Goal: Information Seeking & Learning: Learn about a topic

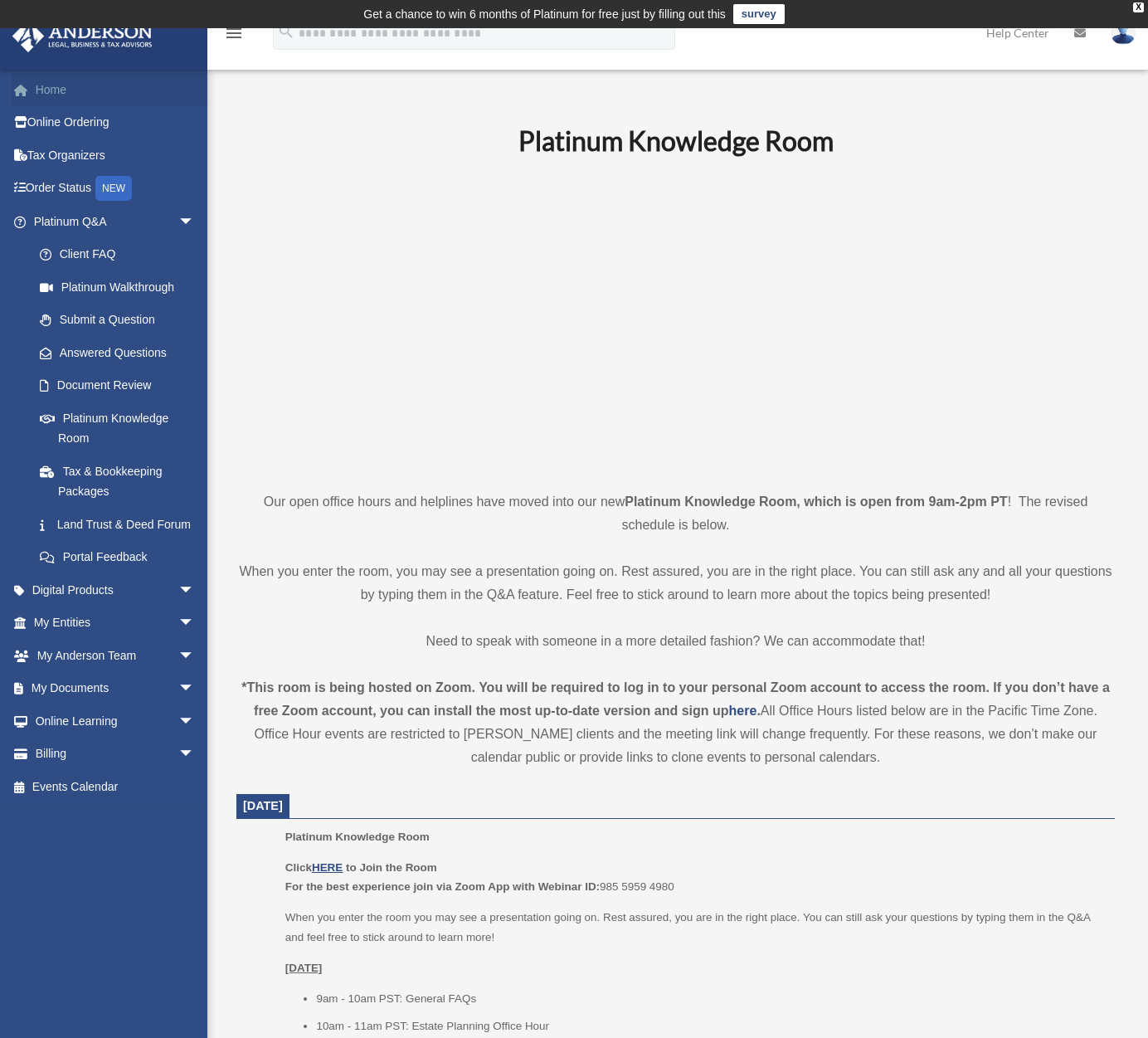
click at [56, 88] on link "Home" at bounding box center [115, 89] width 208 height 33
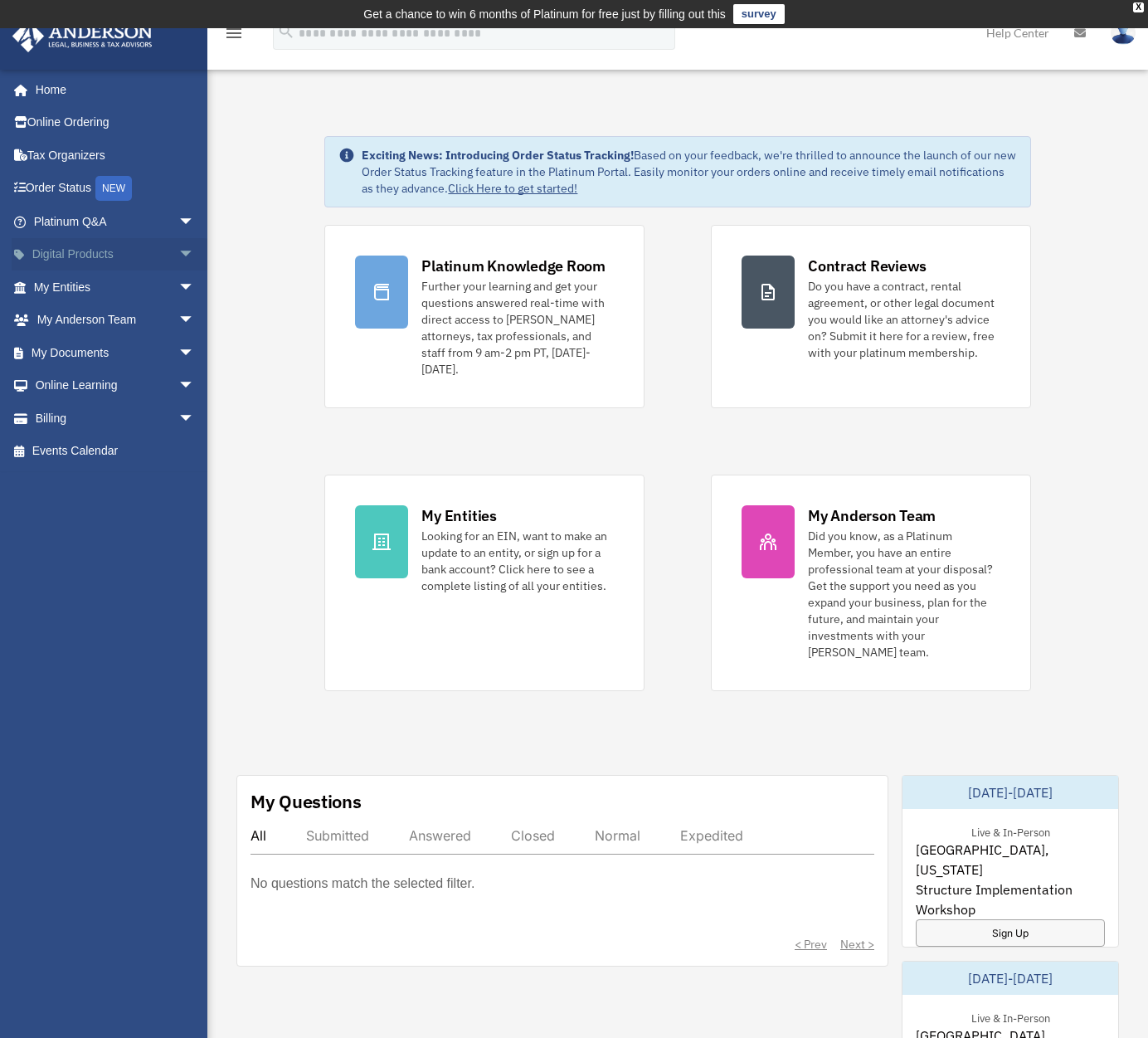
click at [182, 254] on span "arrow_drop_down" at bounding box center [195, 255] width 33 height 34
click at [179, 251] on span "arrow_drop_up" at bounding box center [195, 255] width 33 height 34
click at [179, 284] on span "arrow_drop_down" at bounding box center [195, 287] width 33 height 34
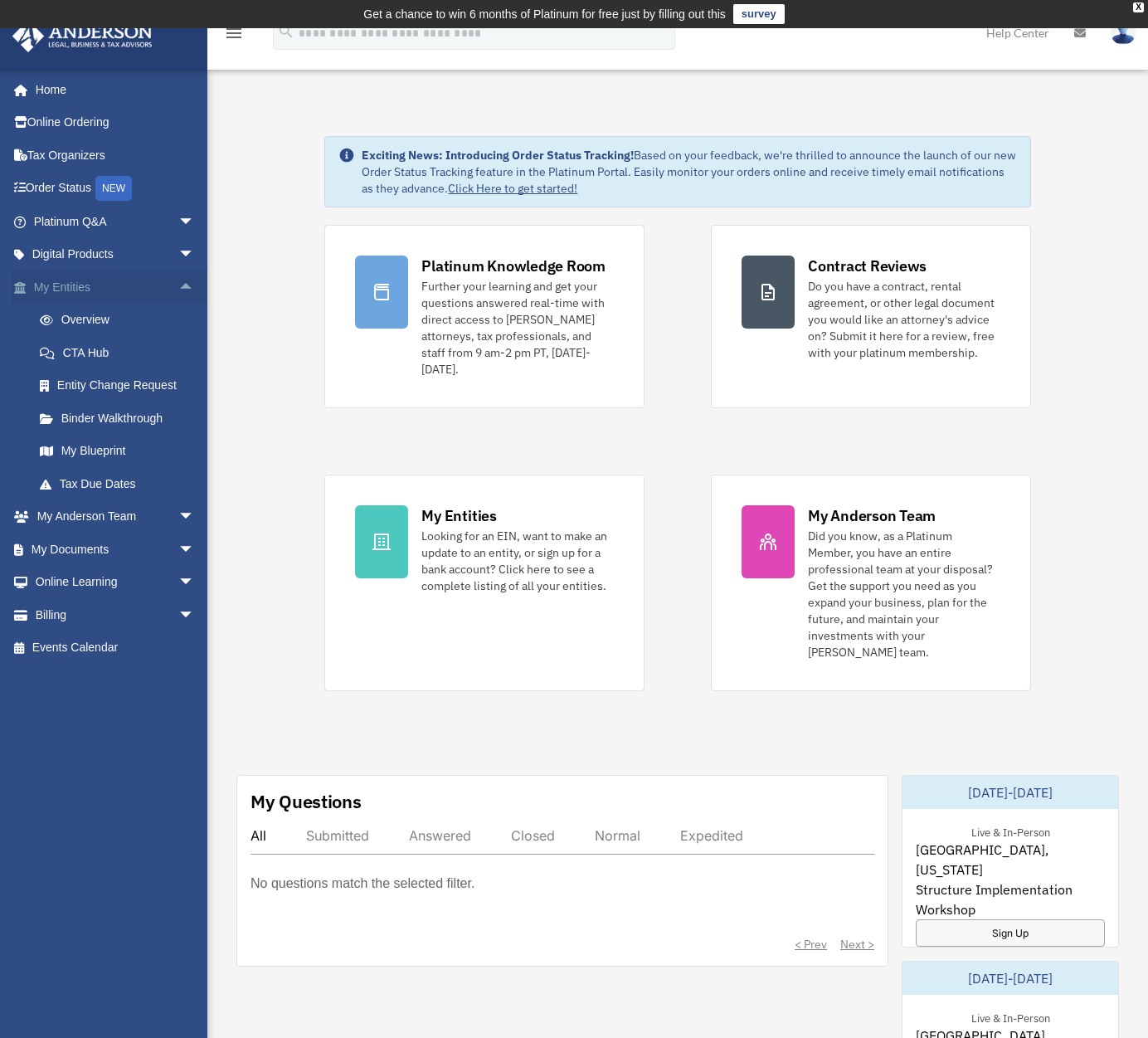
click at [179, 284] on span "arrow_drop_up" at bounding box center [195, 287] width 33 height 34
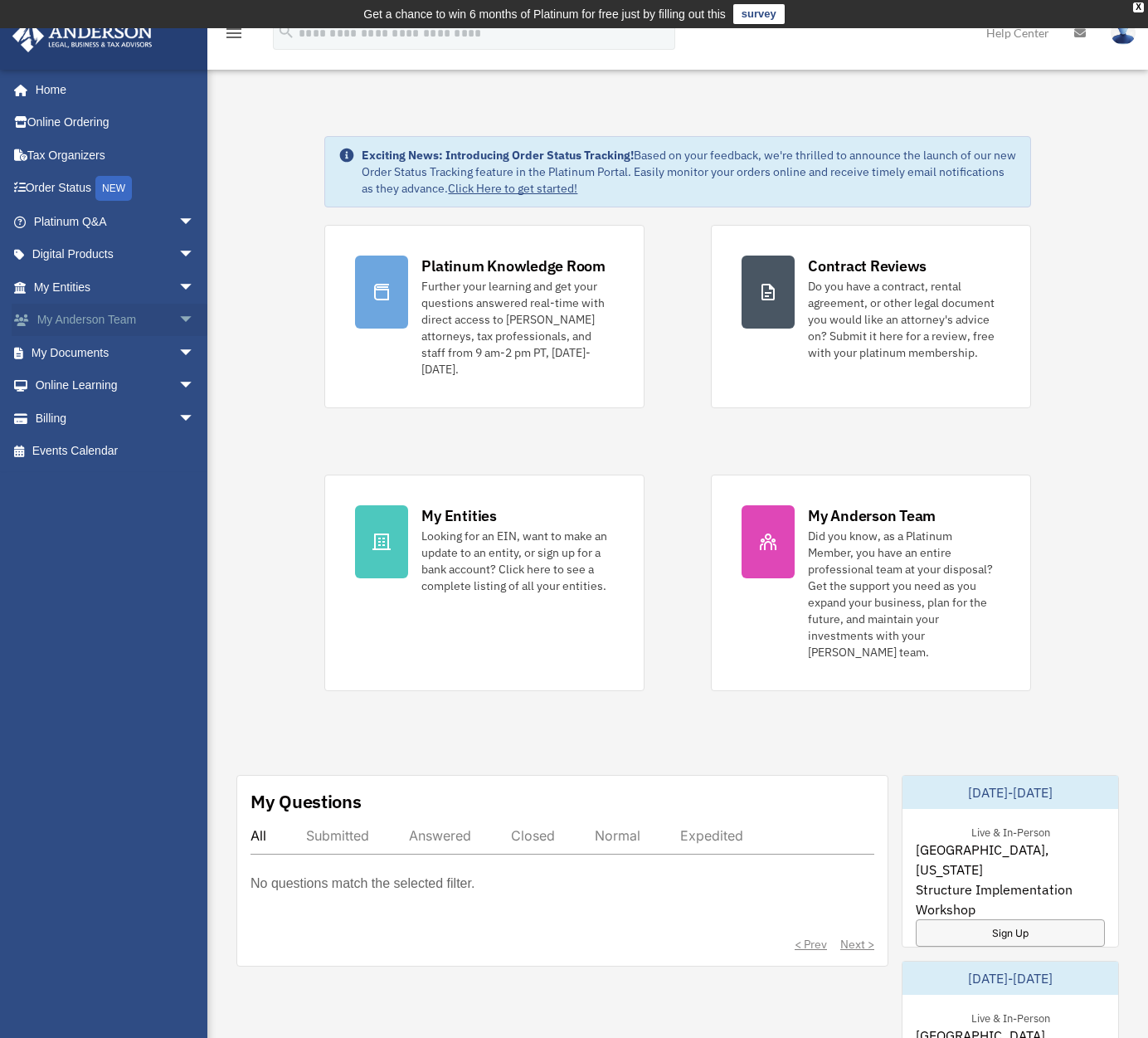
click at [179, 315] on span "arrow_drop_down" at bounding box center [195, 320] width 33 height 34
click at [179, 315] on span "arrow_drop_up" at bounding box center [195, 320] width 33 height 34
click at [179, 349] on span "arrow_drop_down" at bounding box center [195, 353] width 33 height 34
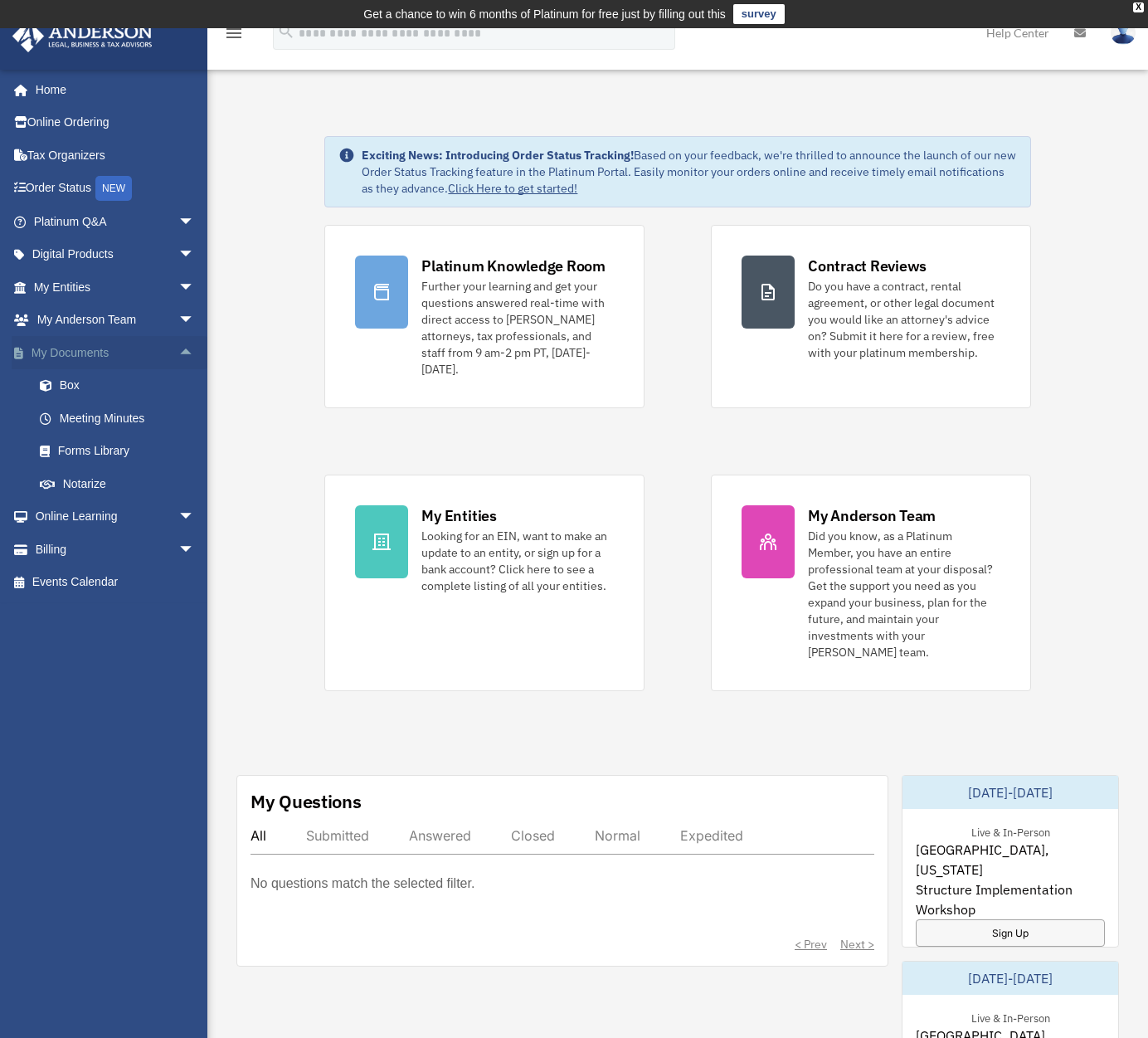
click at [179, 348] on span "arrow_drop_up" at bounding box center [195, 353] width 33 height 34
click at [179, 381] on span "arrow_drop_down" at bounding box center [195, 386] width 33 height 34
click at [89, 478] on link "Resources" at bounding box center [121, 483] width 196 height 33
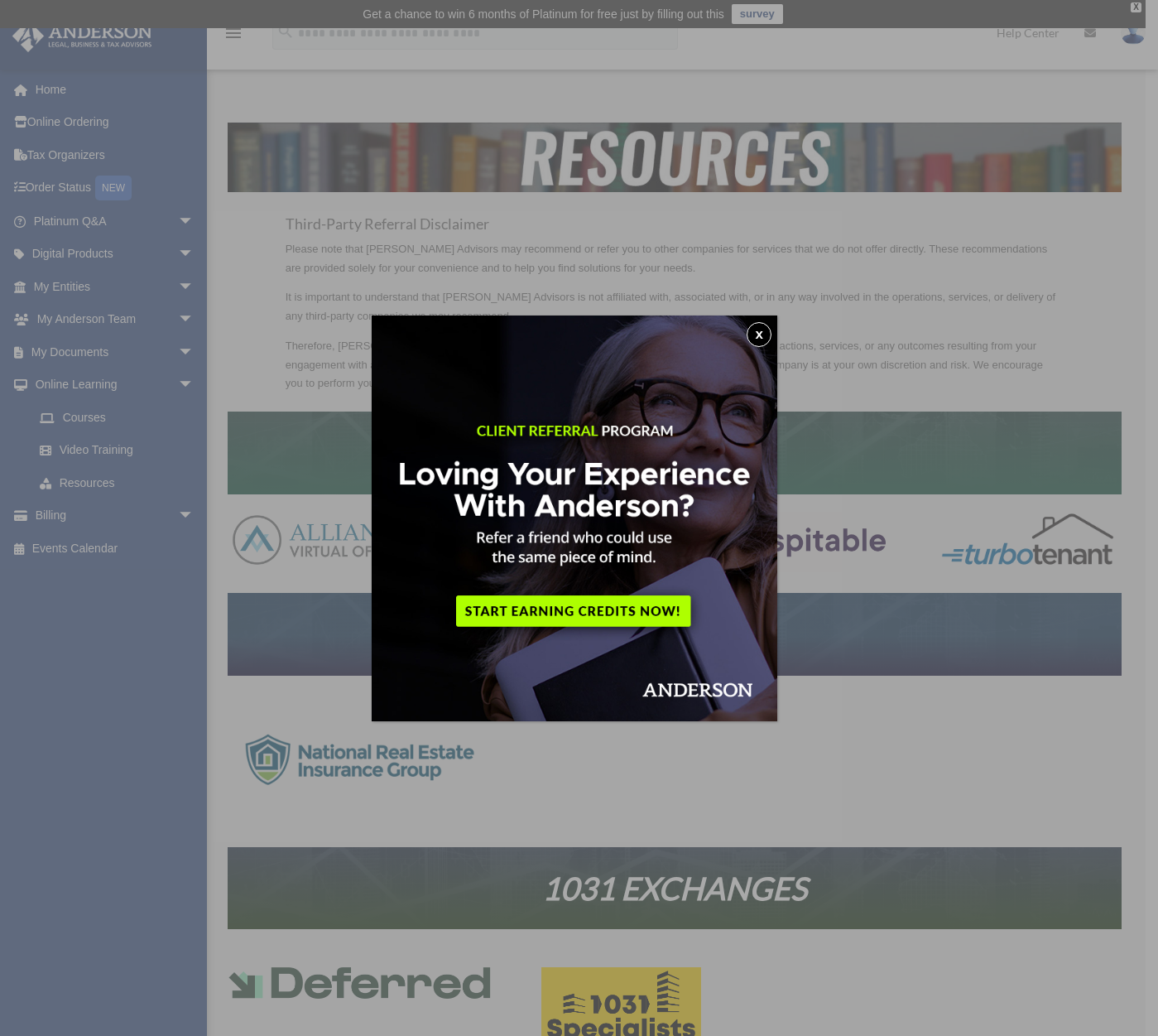
click at [770, 332] on button "x" at bounding box center [759, 335] width 25 height 25
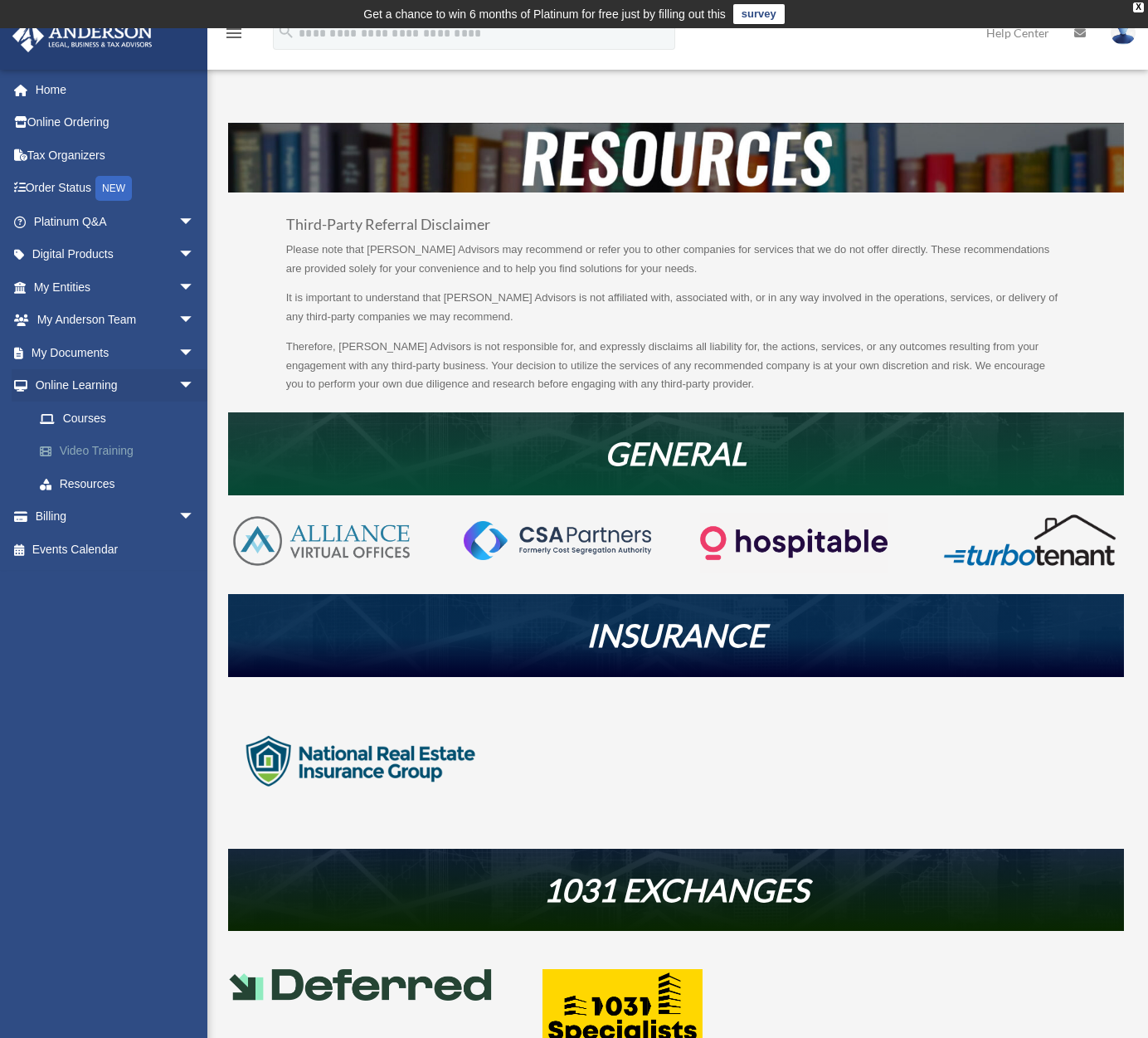
click at [82, 450] on link "Video Training" at bounding box center [121, 451] width 196 height 33
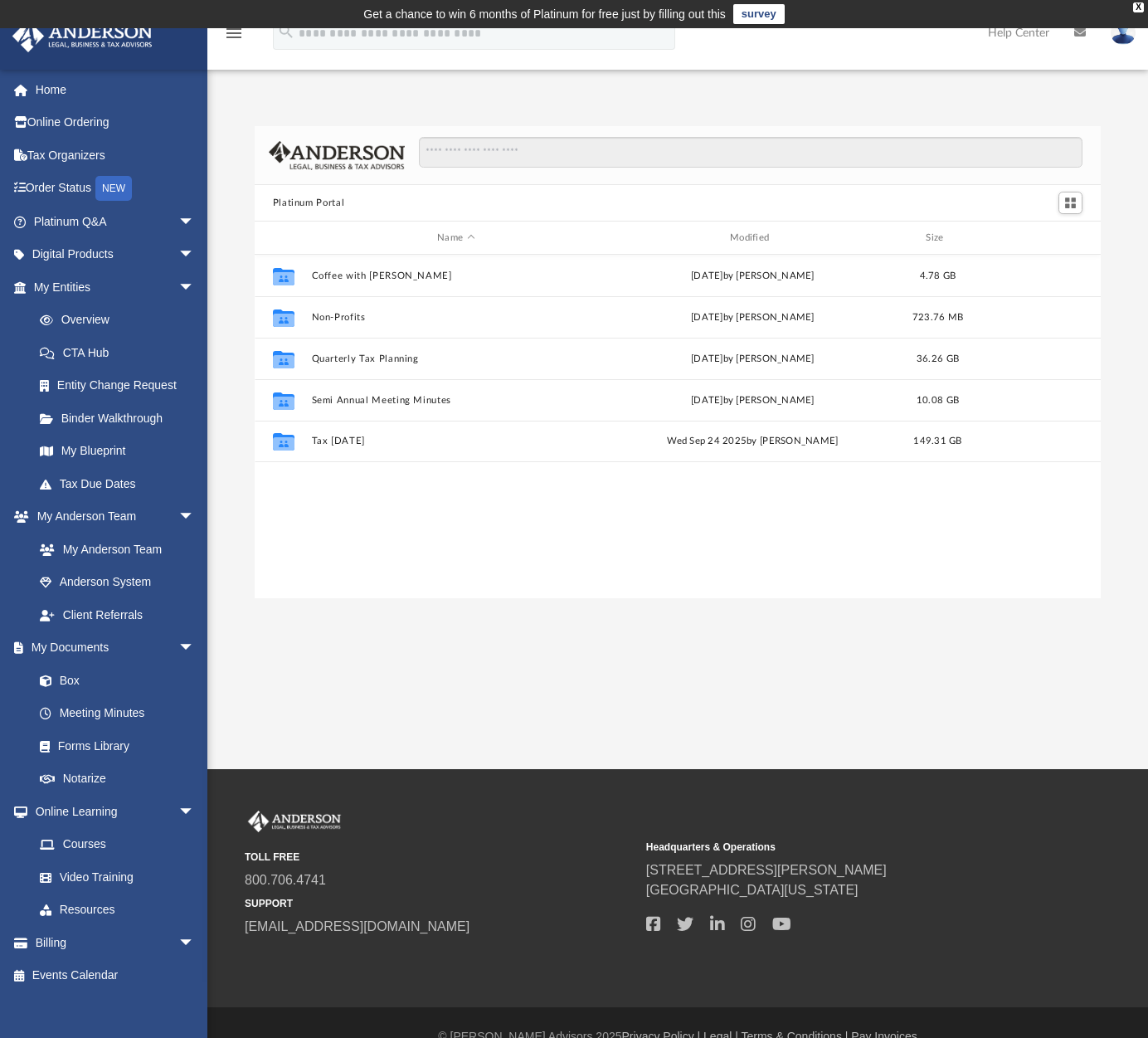
scroll to position [365, 834]
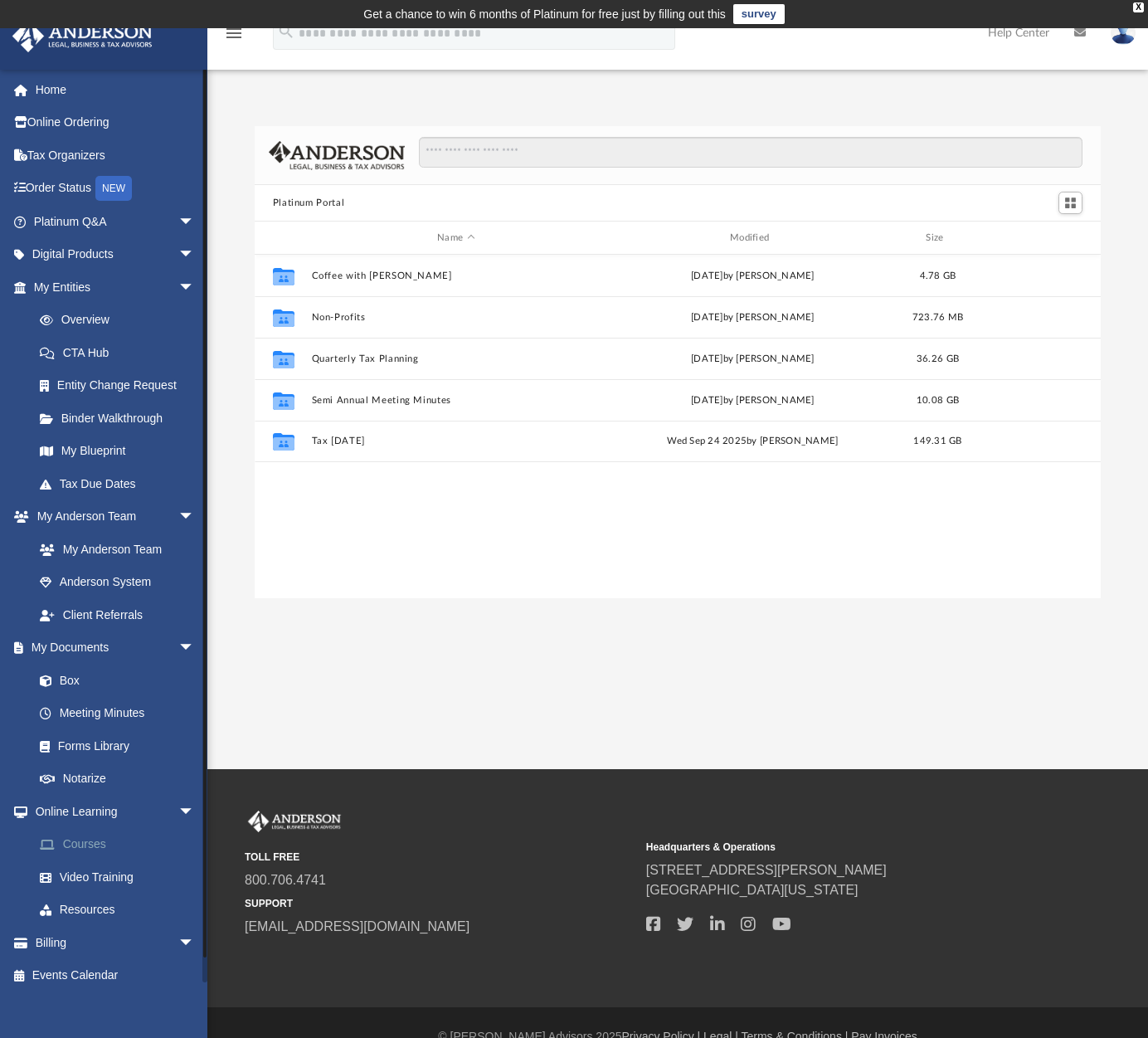
click at [74, 840] on link "Courses" at bounding box center [121, 843] width 196 height 33
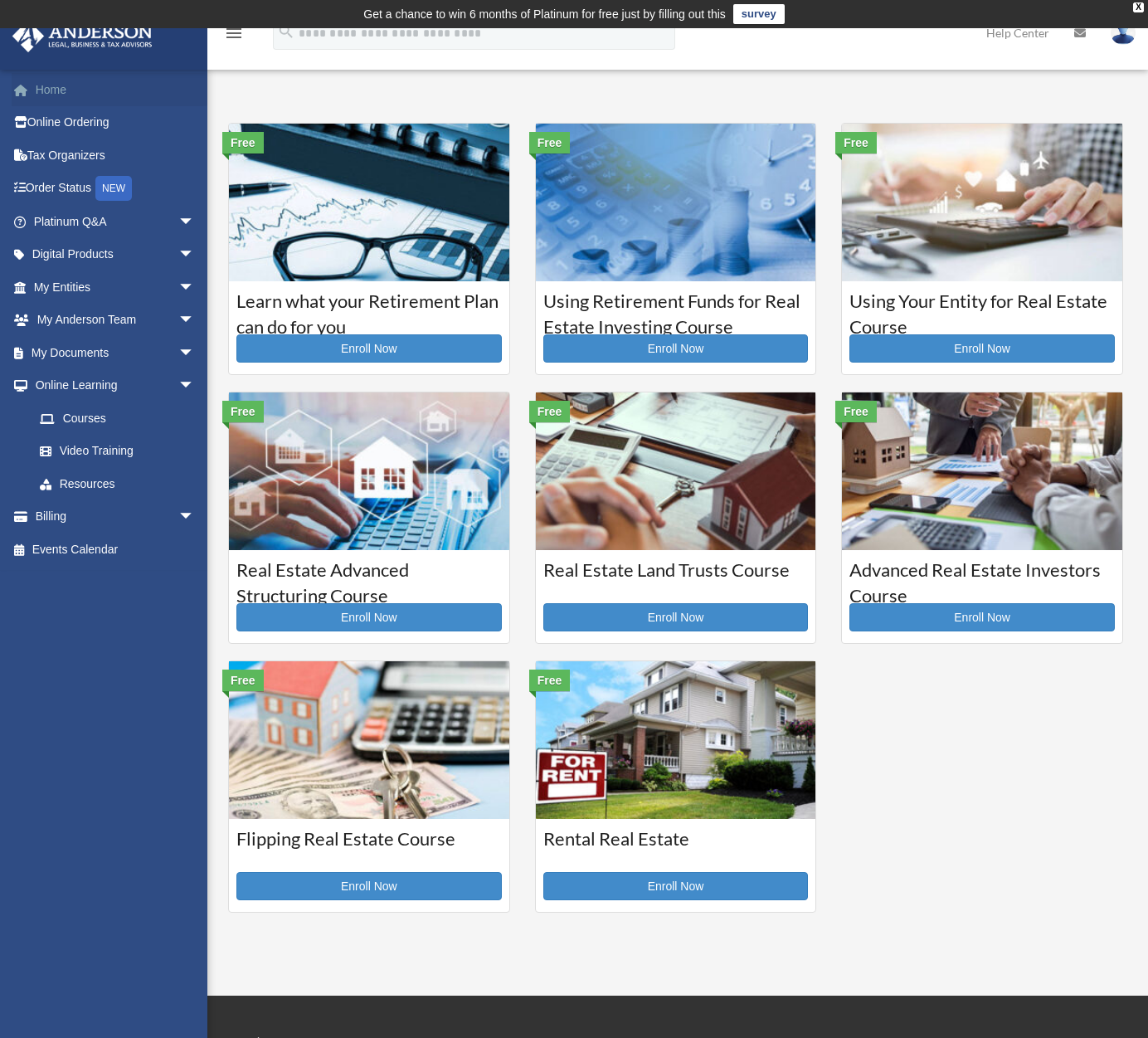
click at [54, 91] on link "Home" at bounding box center [115, 89] width 208 height 33
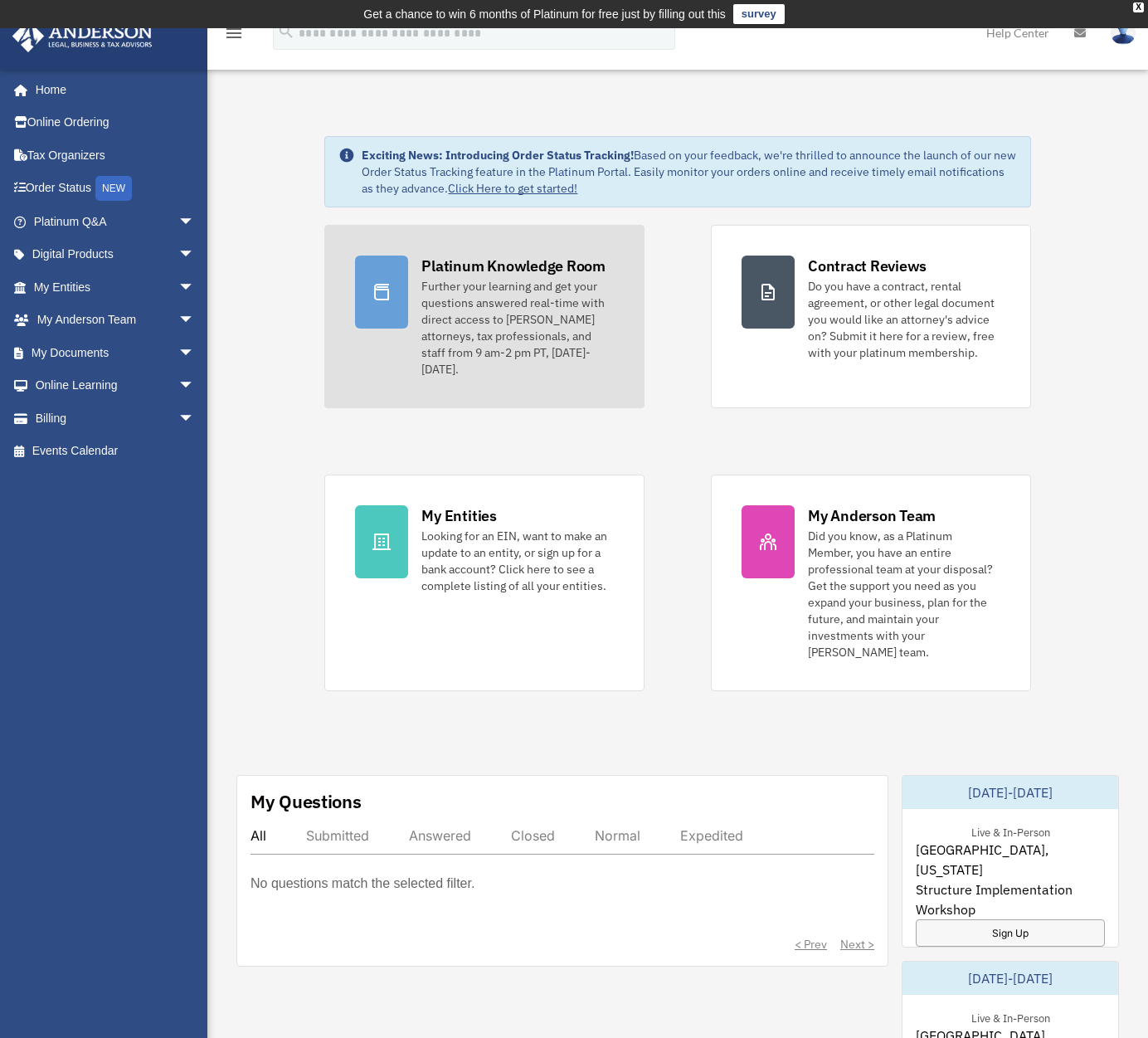
click at [496, 270] on div "Platinum Knowledge Room" at bounding box center [513, 265] width 185 height 21
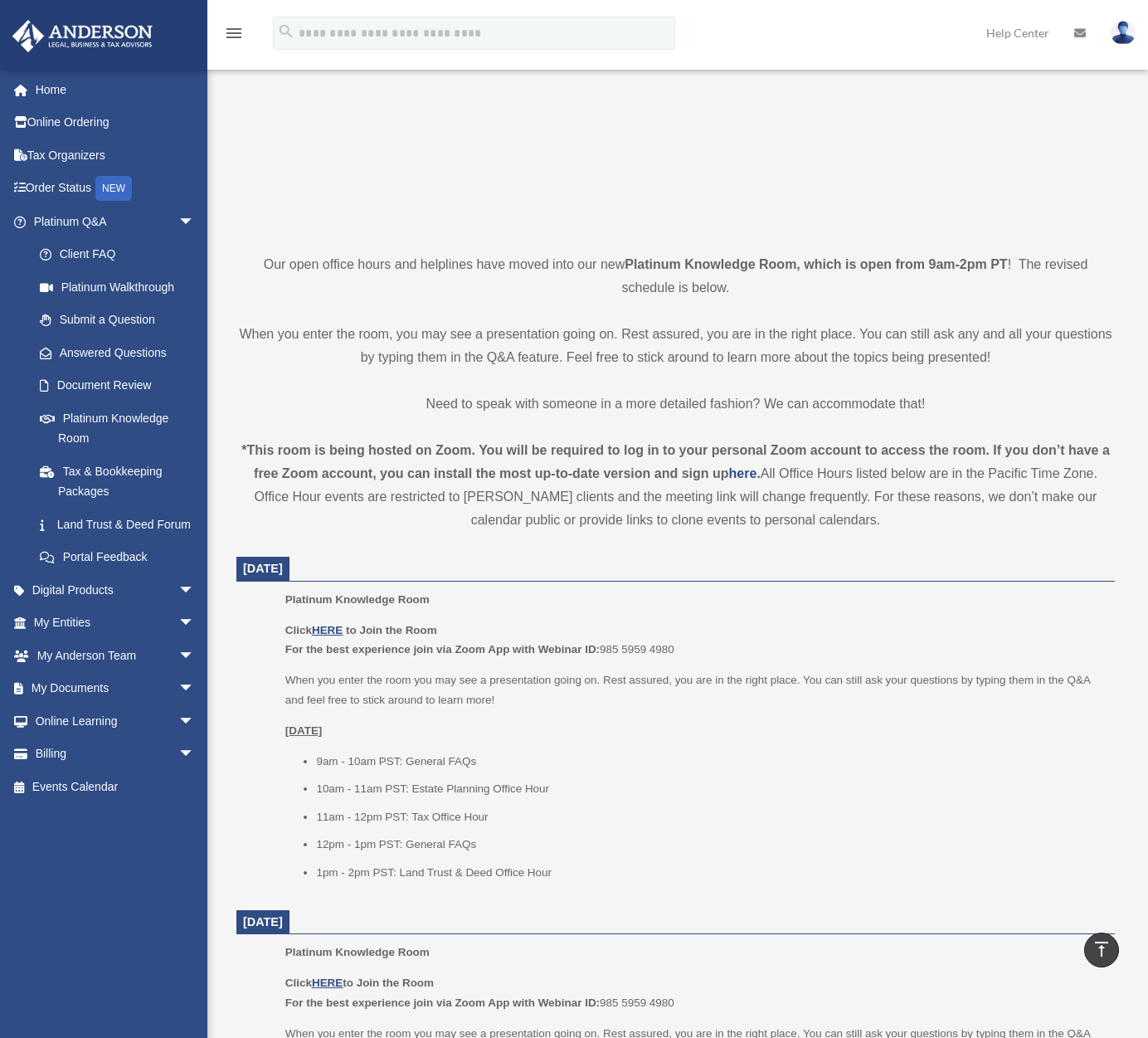
scroll to position [12, 0]
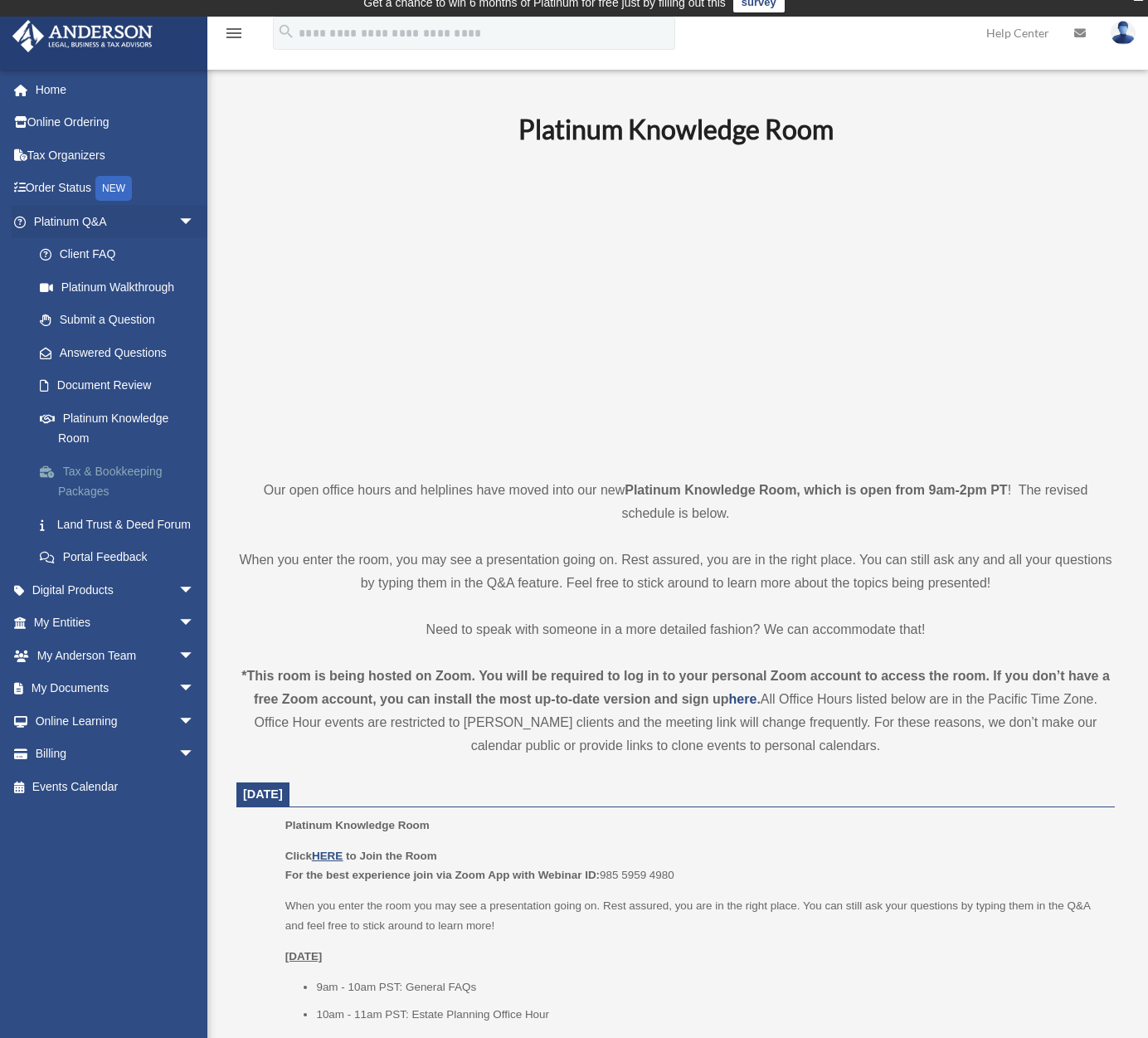
click at [131, 467] on link "Tax & Bookkeeping Packages" at bounding box center [121, 480] width 196 height 53
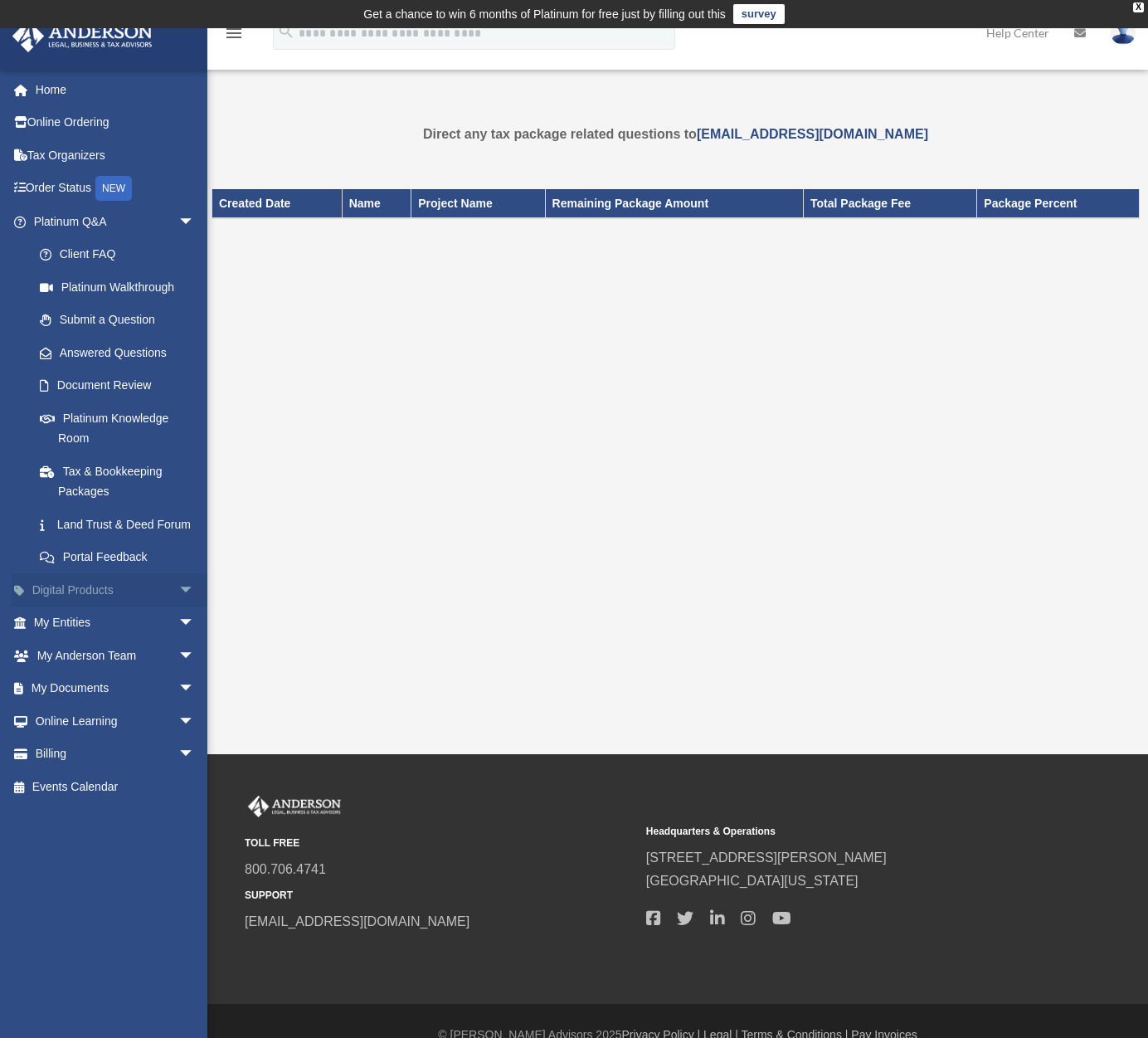
click at [179, 603] on span "arrow_drop_down" at bounding box center [195, 590] width 33 height 34
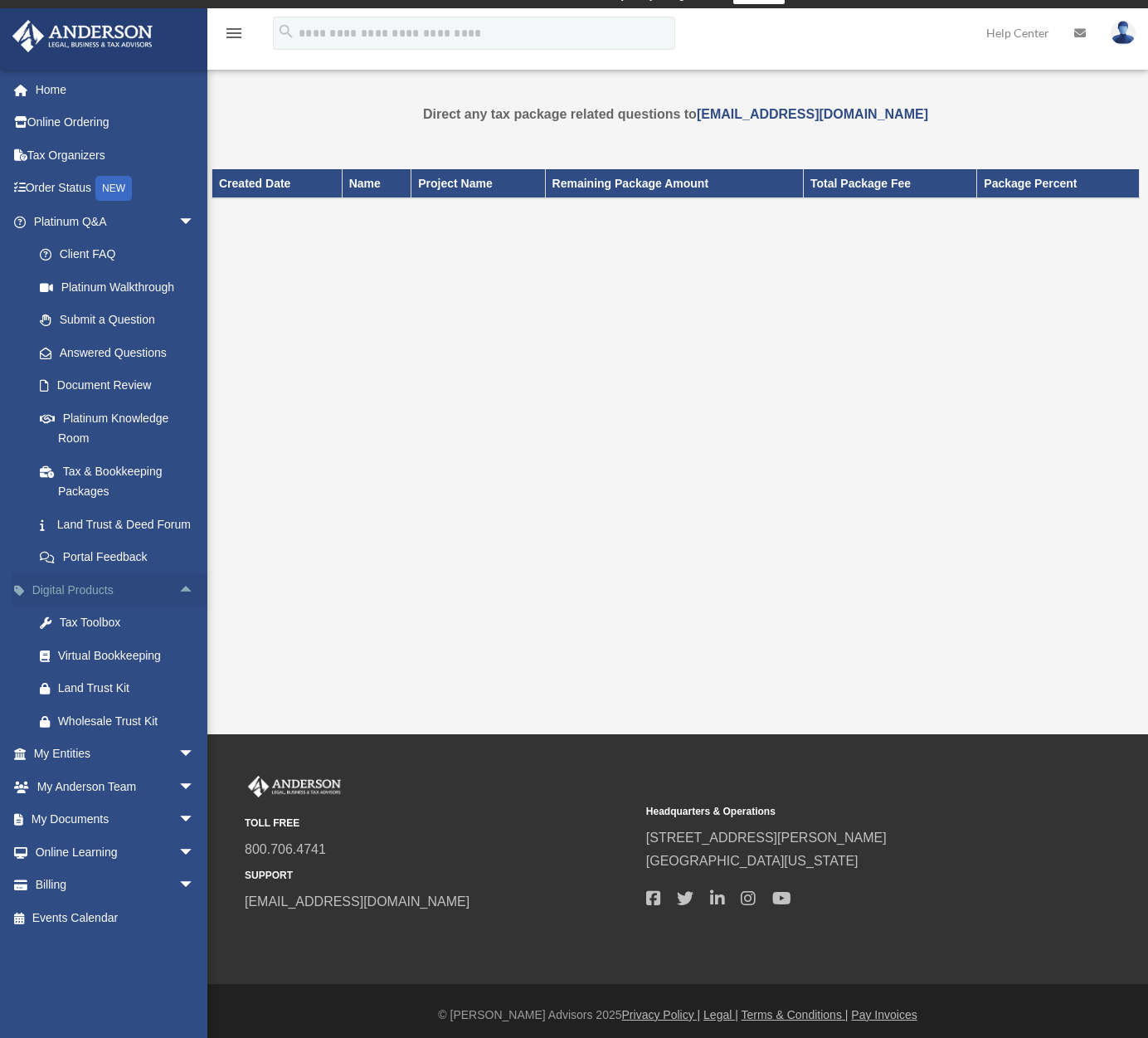
scroll to position [27, 0]
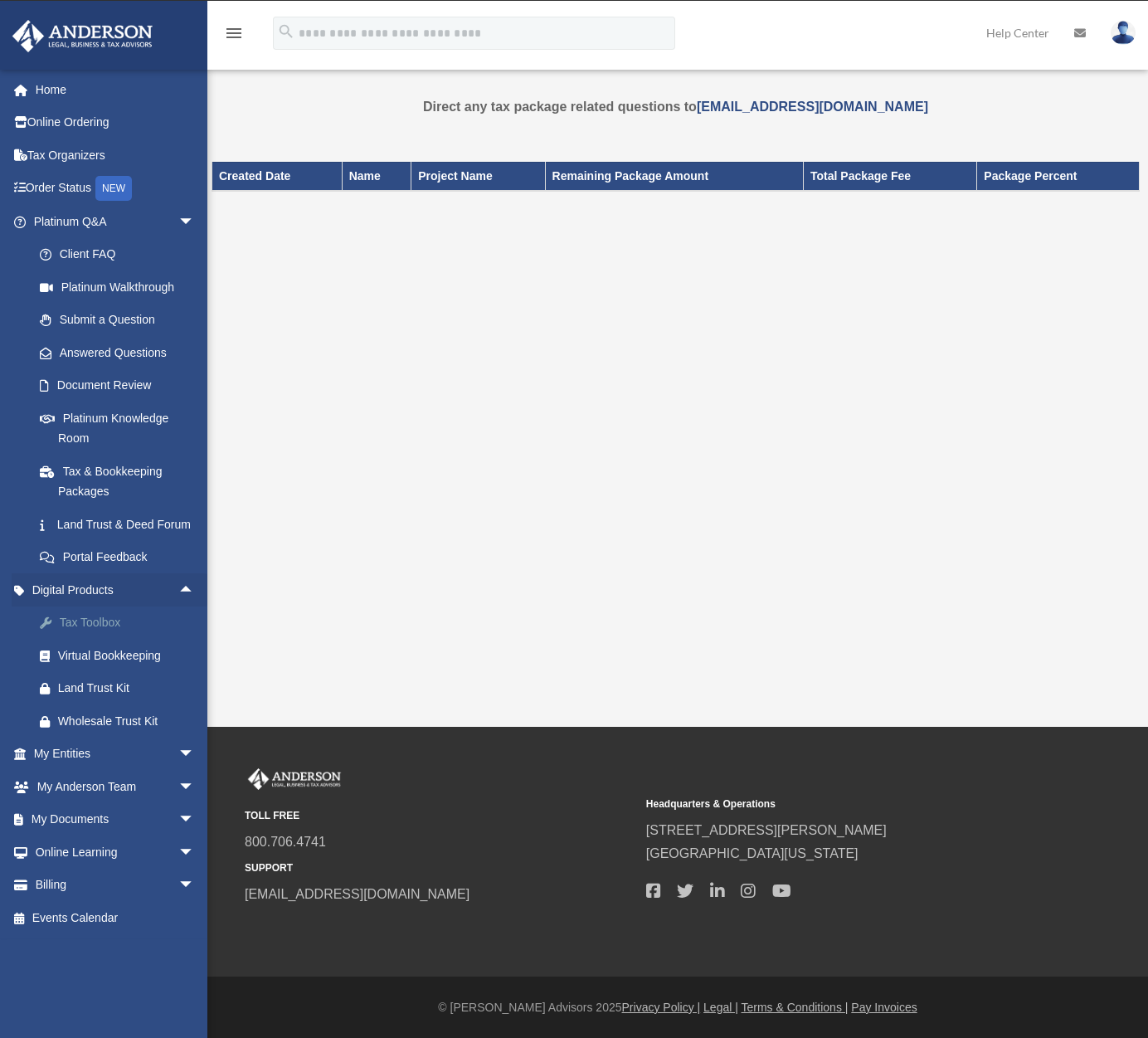
click at [106, 633] on div "Tax Toolbox" at bounding box center [128, 623] width 141 height 21
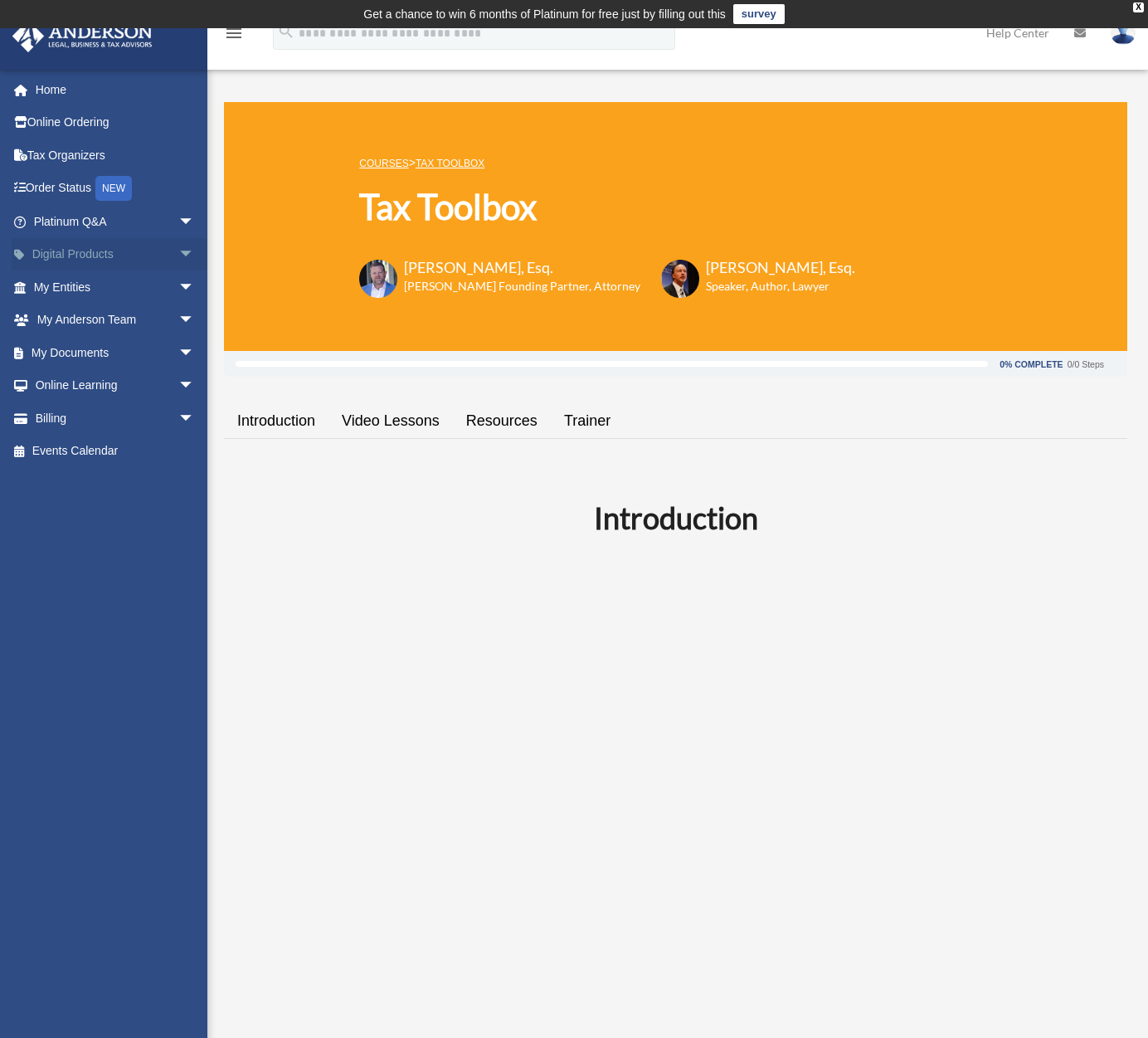
click at [179, 245] on span "arrow_drop_down" at bounding box center [195, 255] width 33 height 34
click at [99, 250] on link "Digital Products arrow_drop_up" at bounding box center [115, 254] width 208 height 33
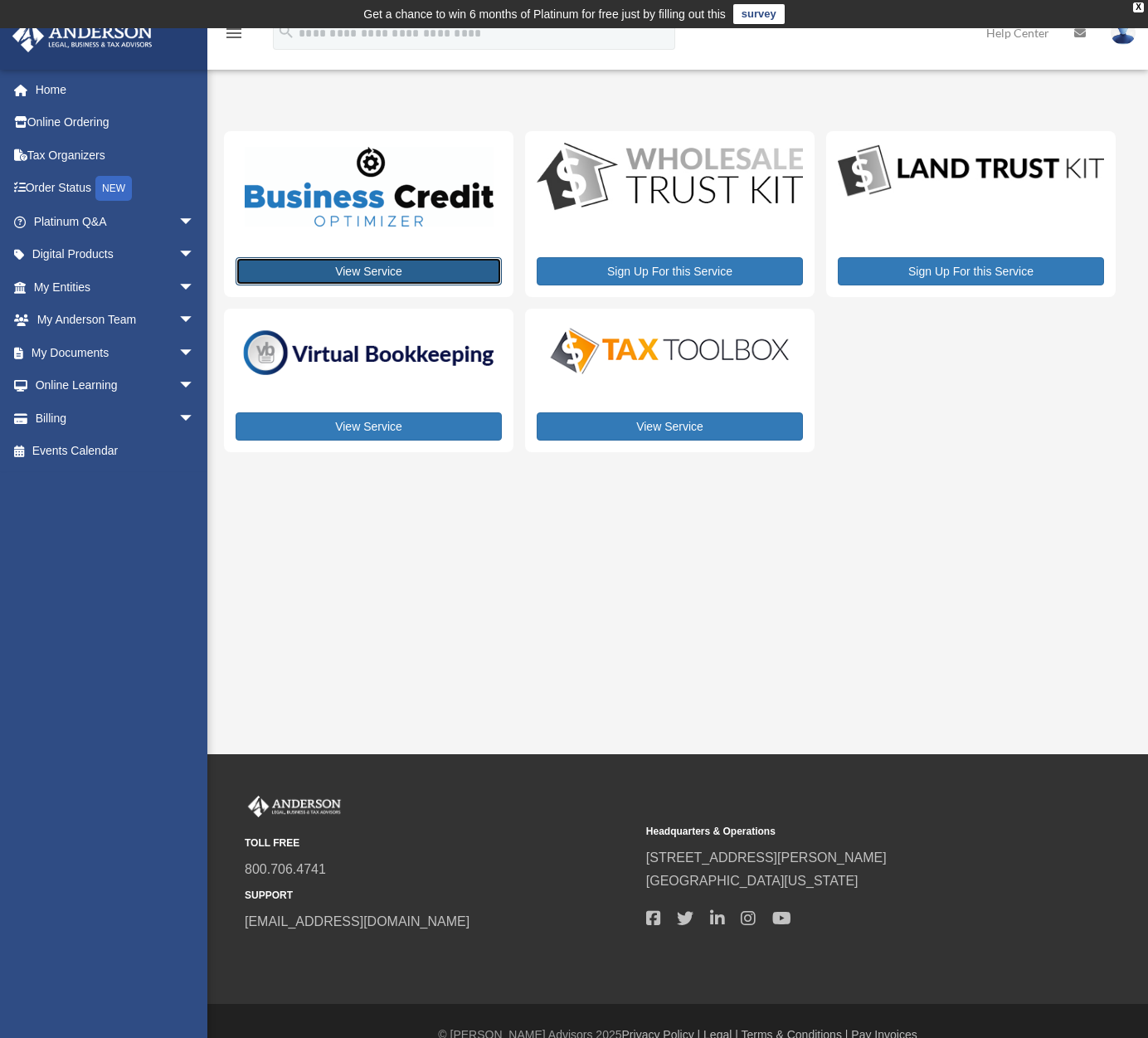
click at [379, 268] on link "View Service" at bounding box center [369, 270] width 266 height 28
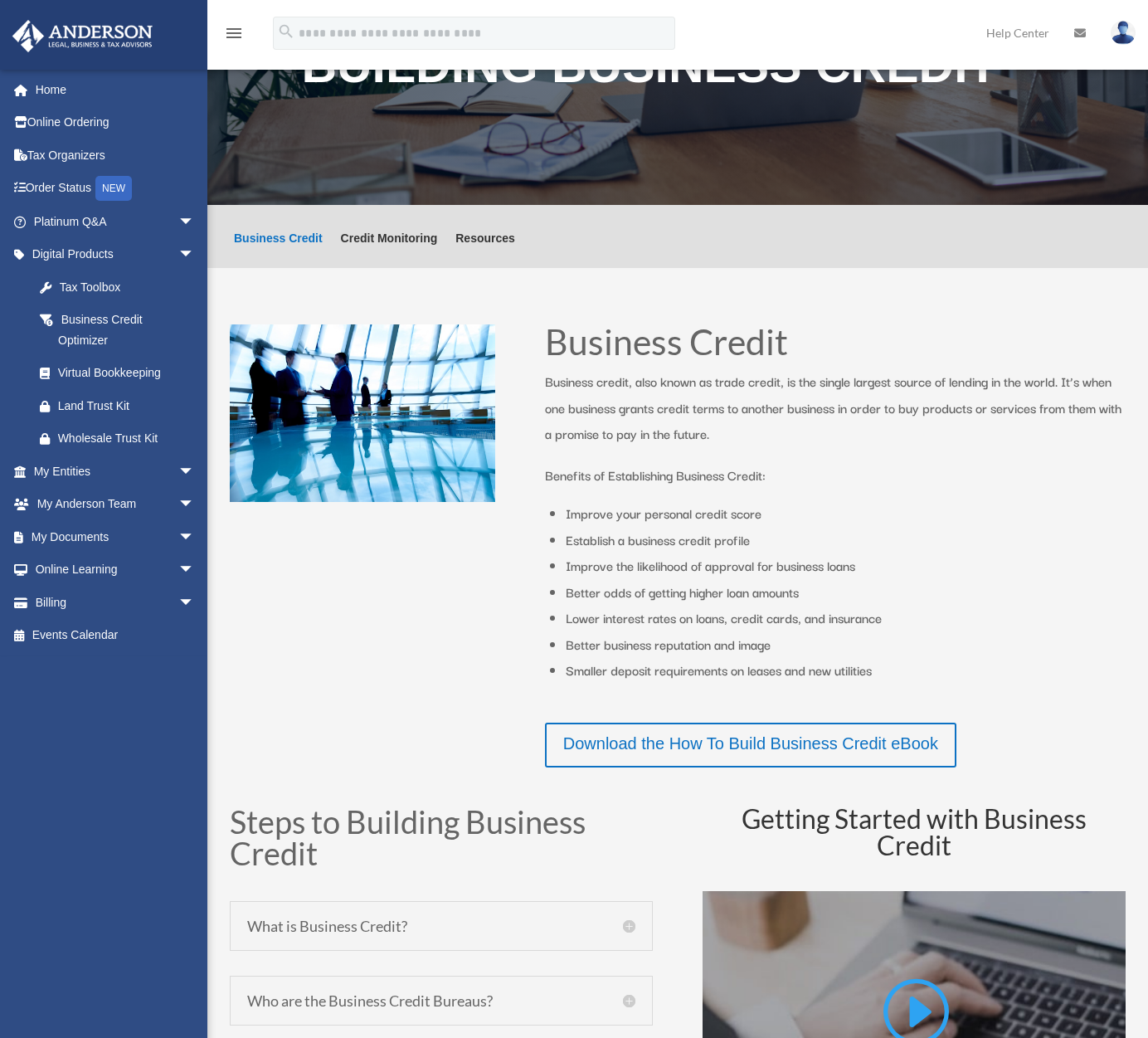
scroll to position [166, 0]
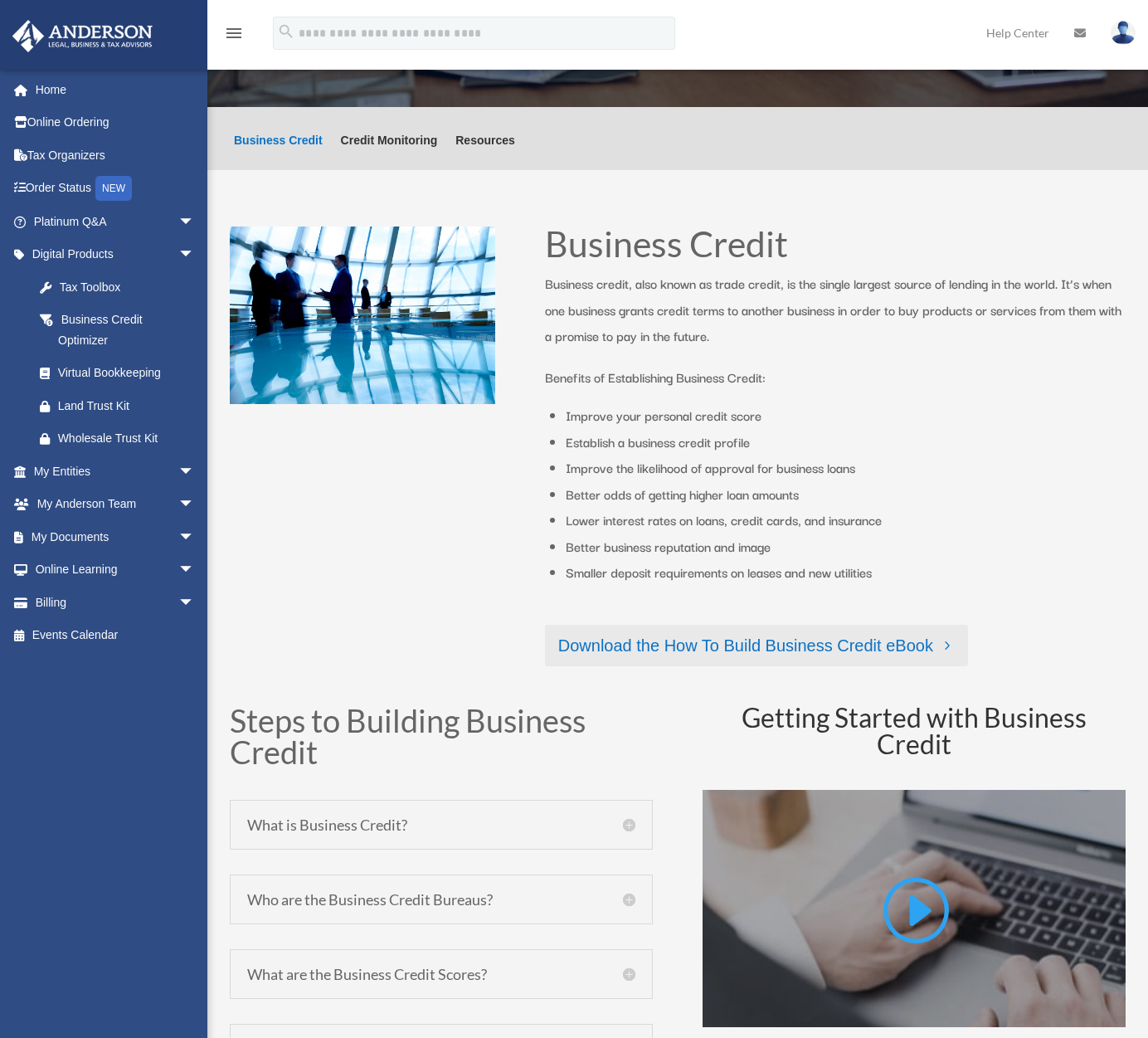
click at [775, 639] on link "Download the How To Build Business Credit eBook" at bounding box center [757, 645] width 423 height 41
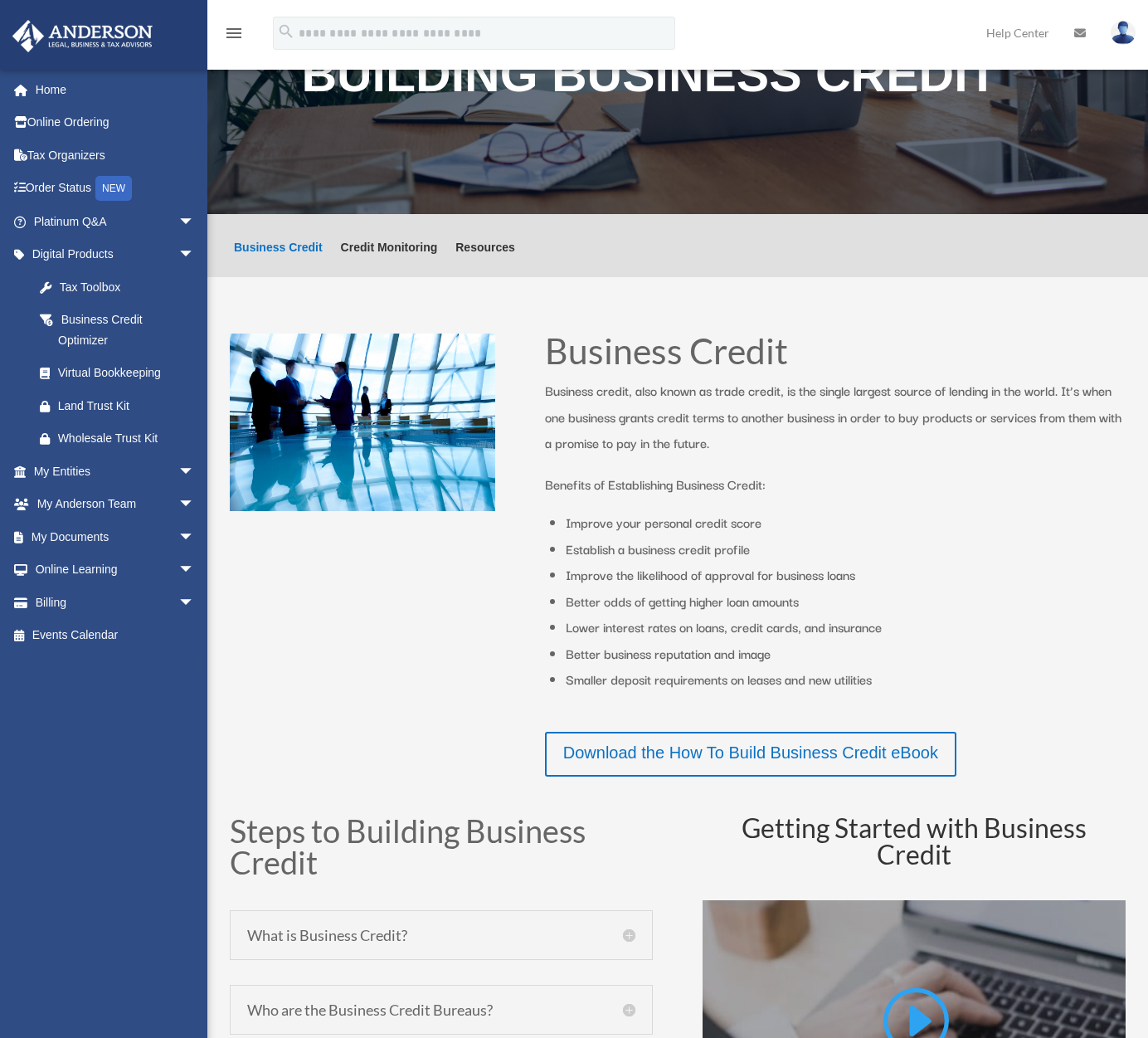
scroll to position [0, 0]
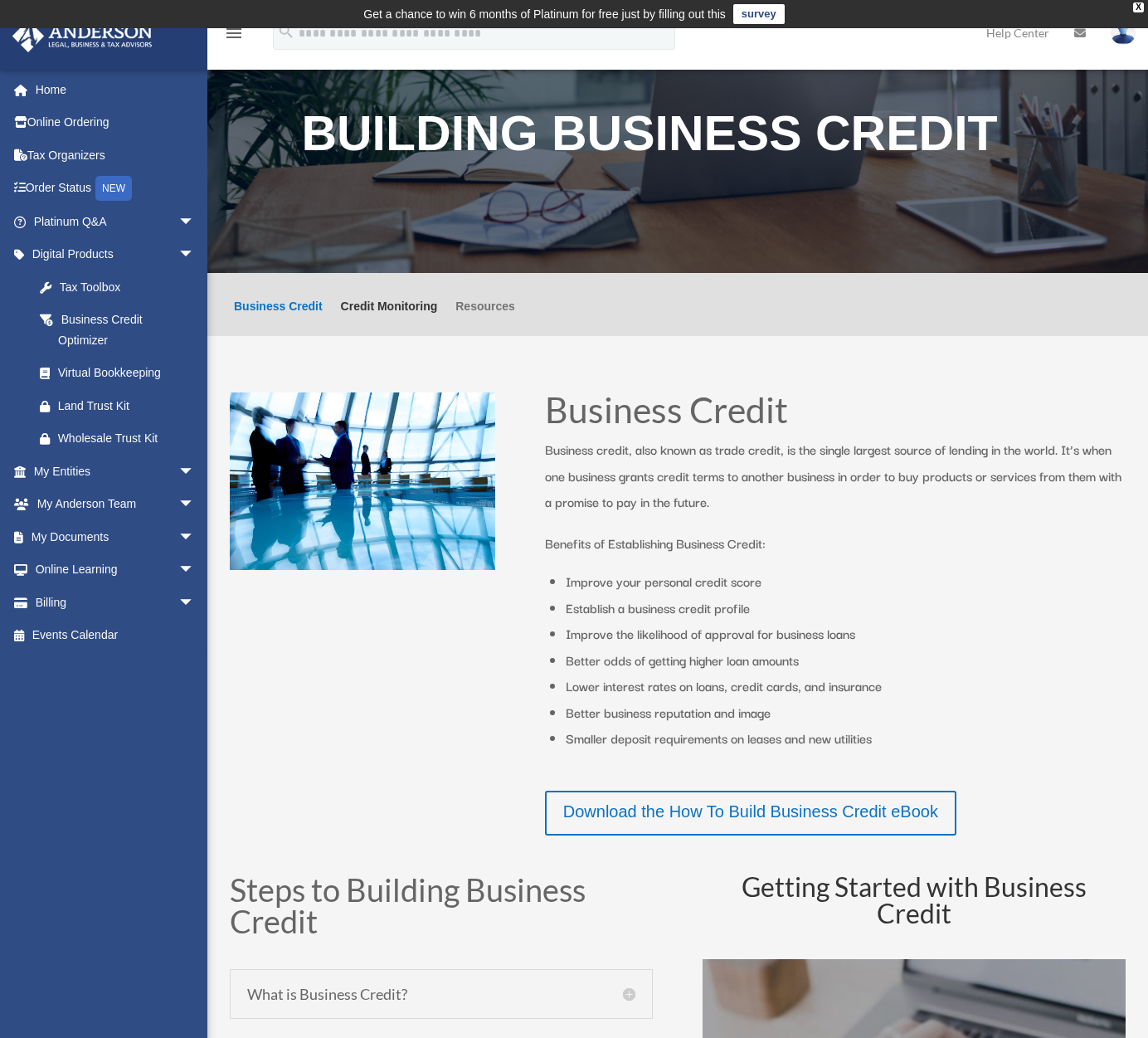
click at [493, 308] on link "Resources" at bounding box center [485, 318] width 60 height 35
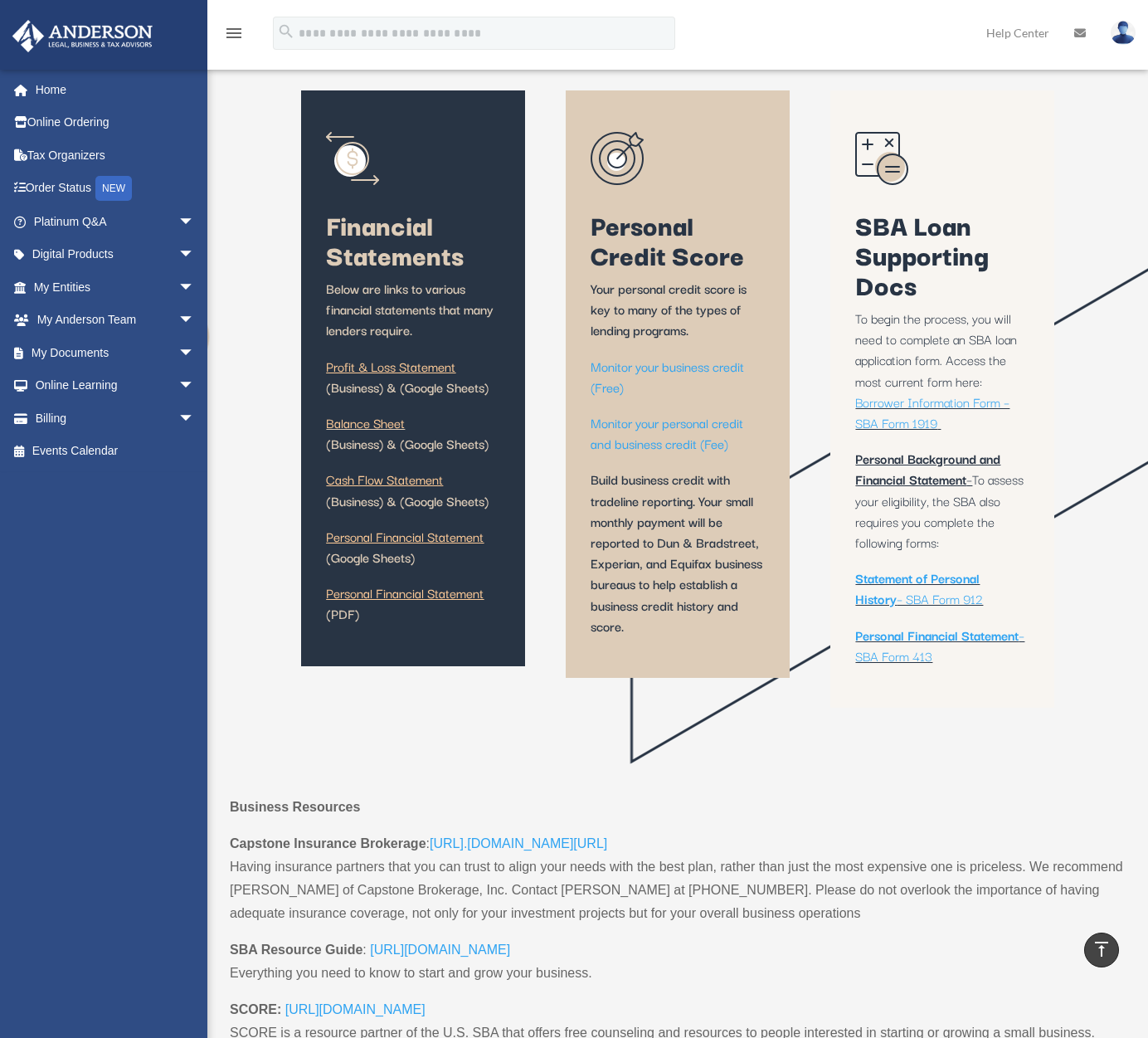
scroll to position [86, 0]
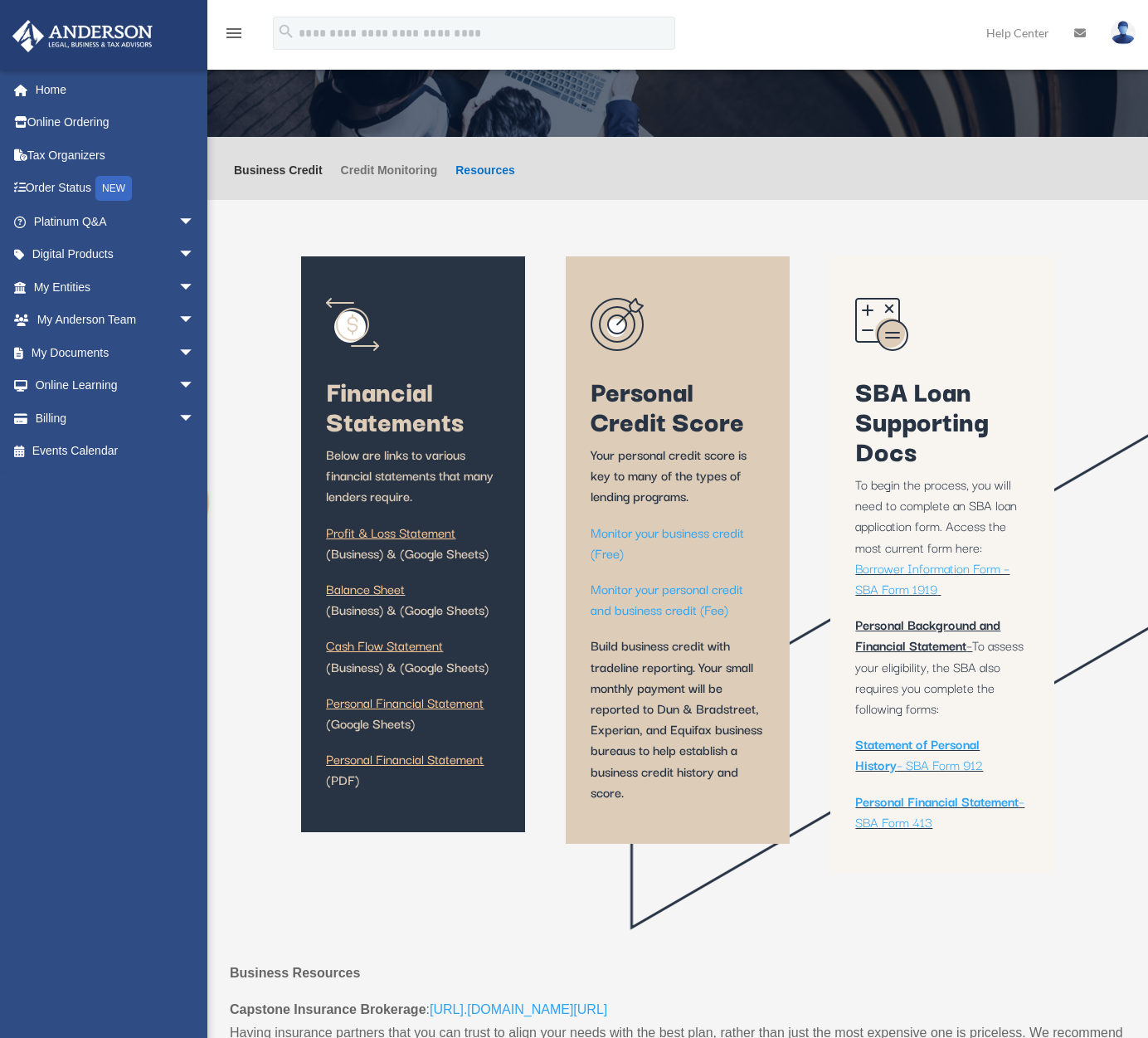
click at [371, 168] on link "Credit Monitoring" at bounding box center [389, 182] width 97 height 35
